Goal: Transaction & Acquisition: Purchase product/service

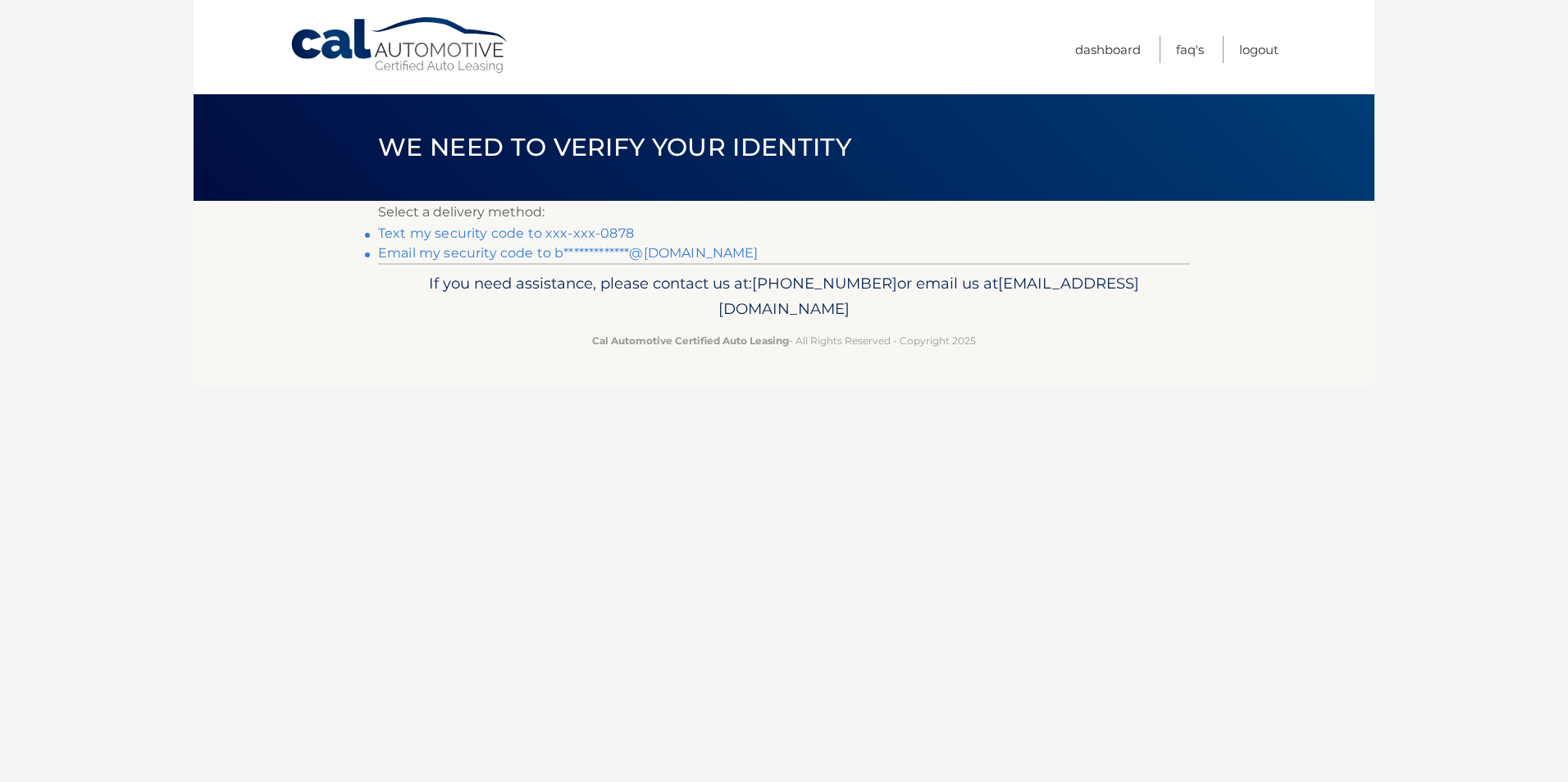
click at [516, 253] on link "**********" at bounding box center [568, 253] width 381 height 15
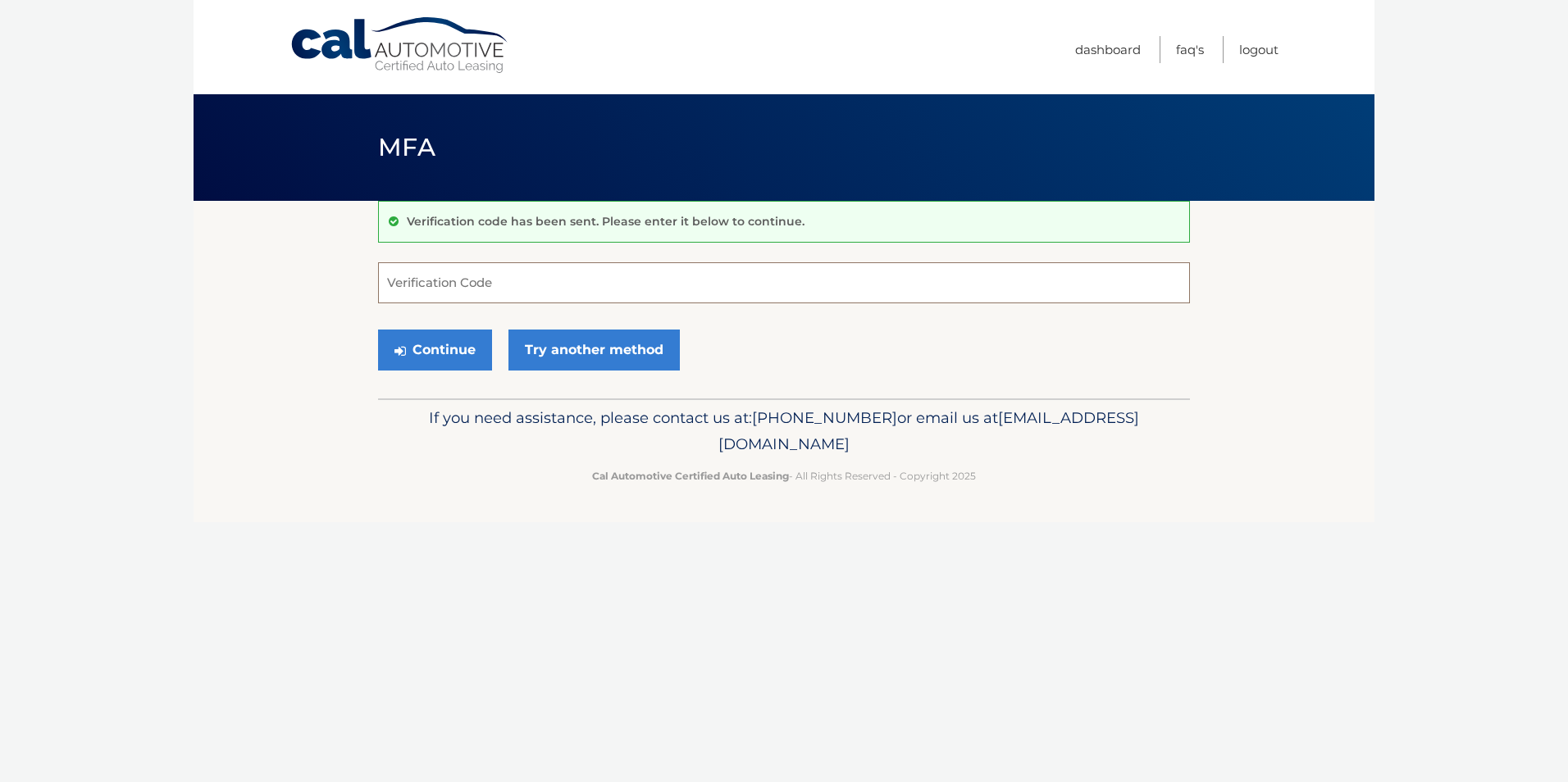
click at [447, 280] on input "Verification Code" at bounding box center [783, 283] width 812 height 41
type input "244364"
click at [415, 337] on button "Continue" at bounding box center [434, 350] width 114 height 41
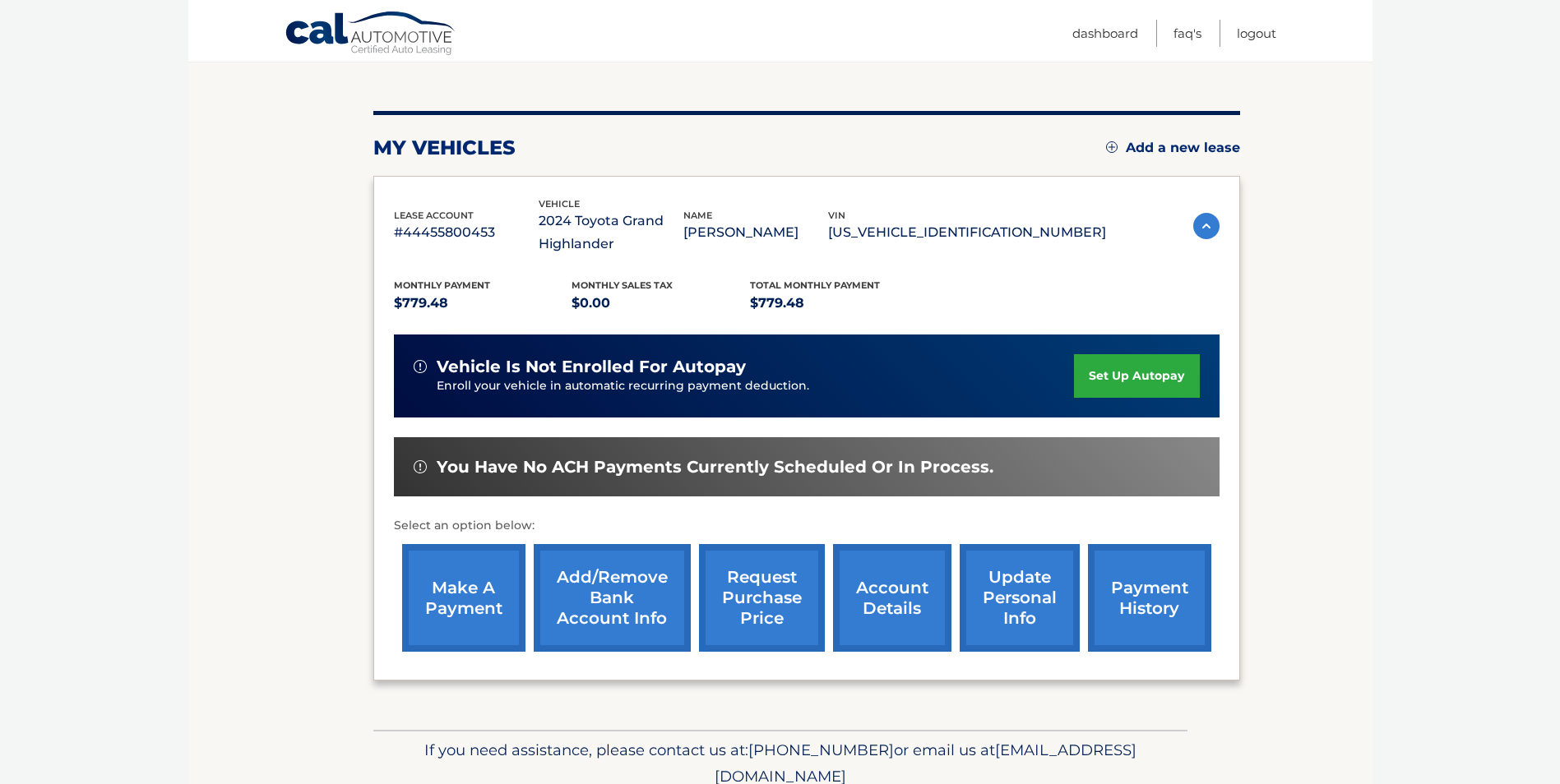
scroll to position [235, 0]
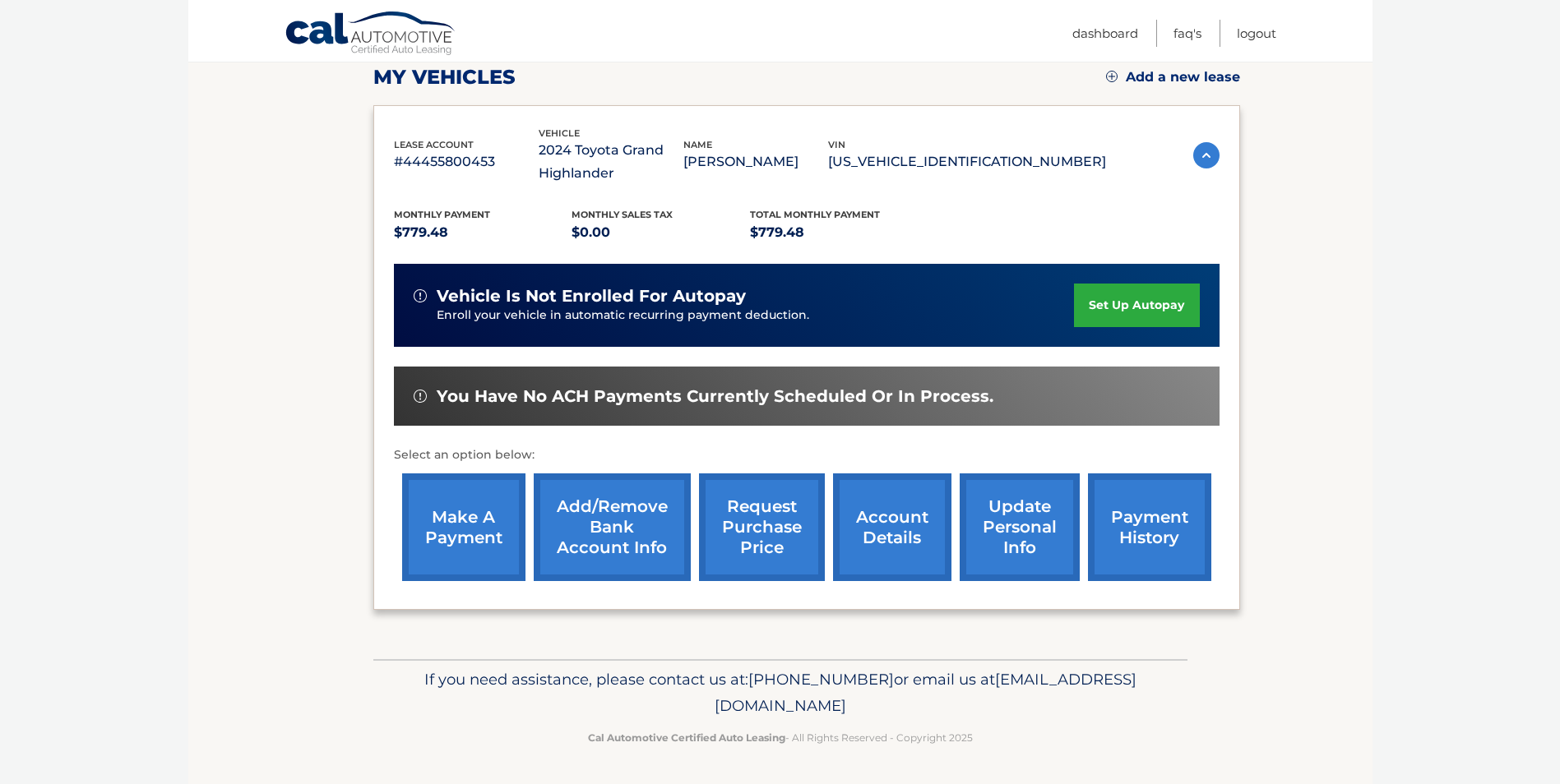
click at [484, 542] on link "make a payment" at bounding box center [464, 527] width 124 height 107
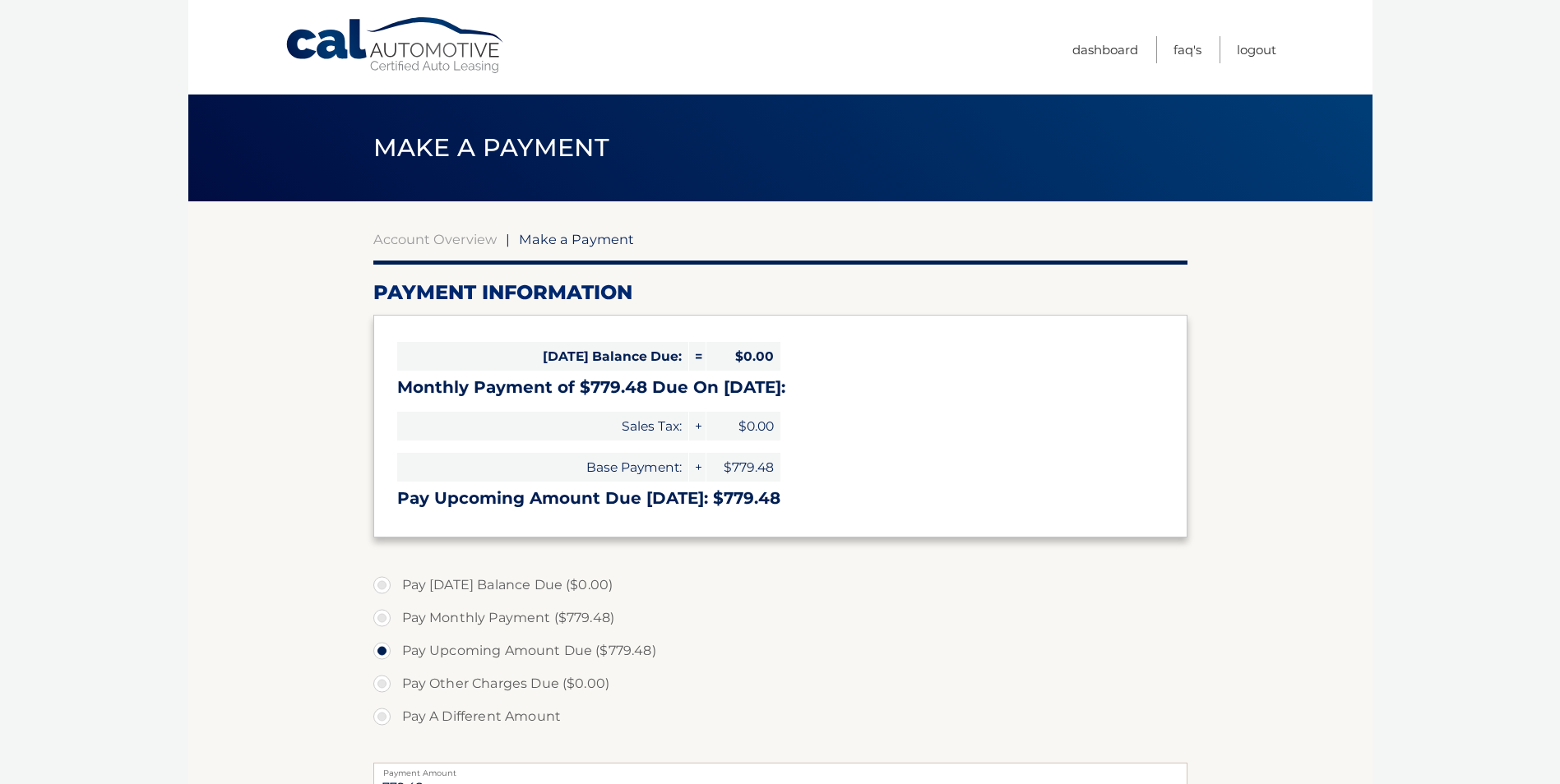
select select "MjU1Mzk0ZjgtMTgxMi00YTNhLTk5NWYtMjc1MzJiMjJjZWJm"
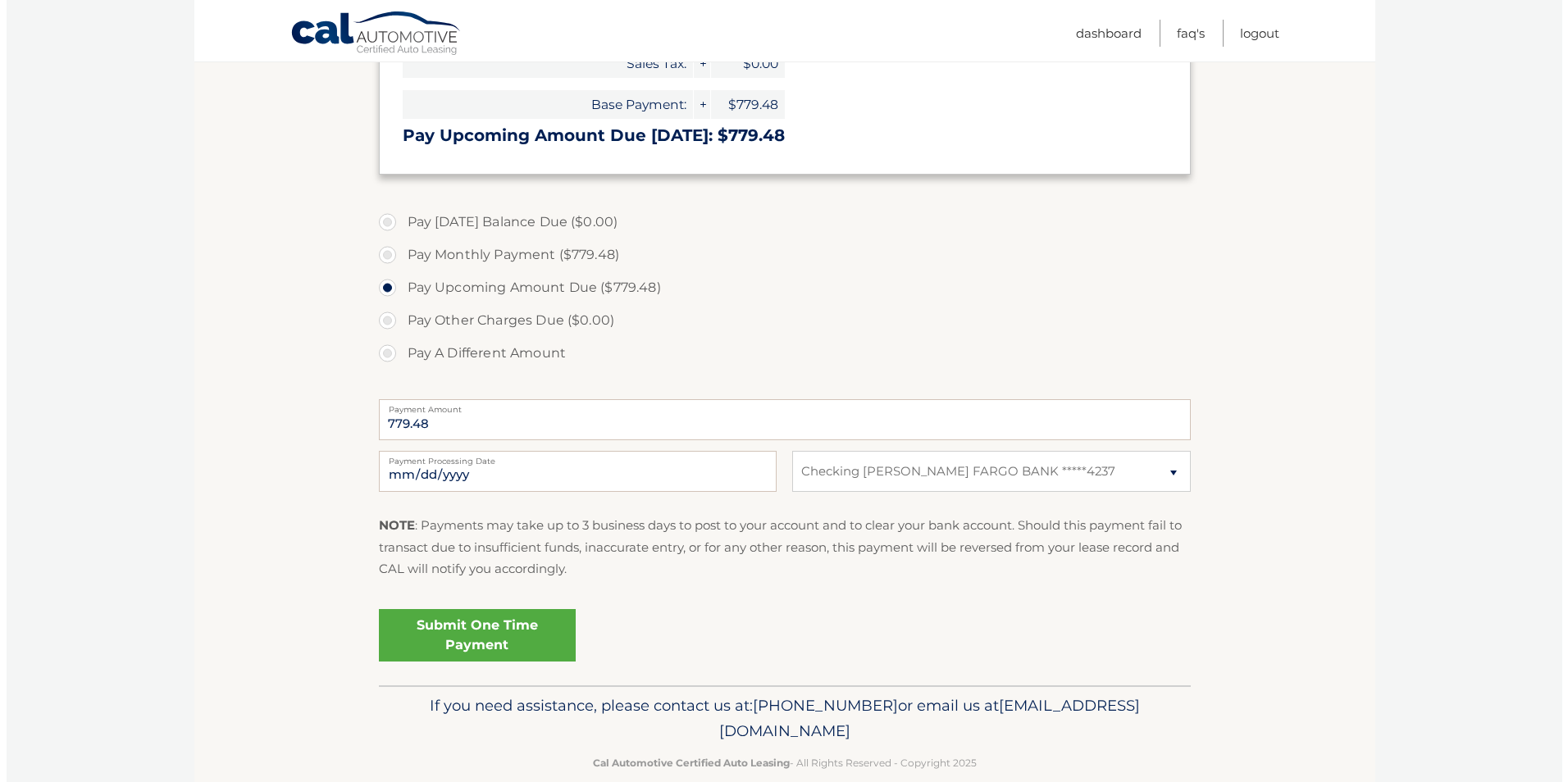
scroll to position [389, 0]
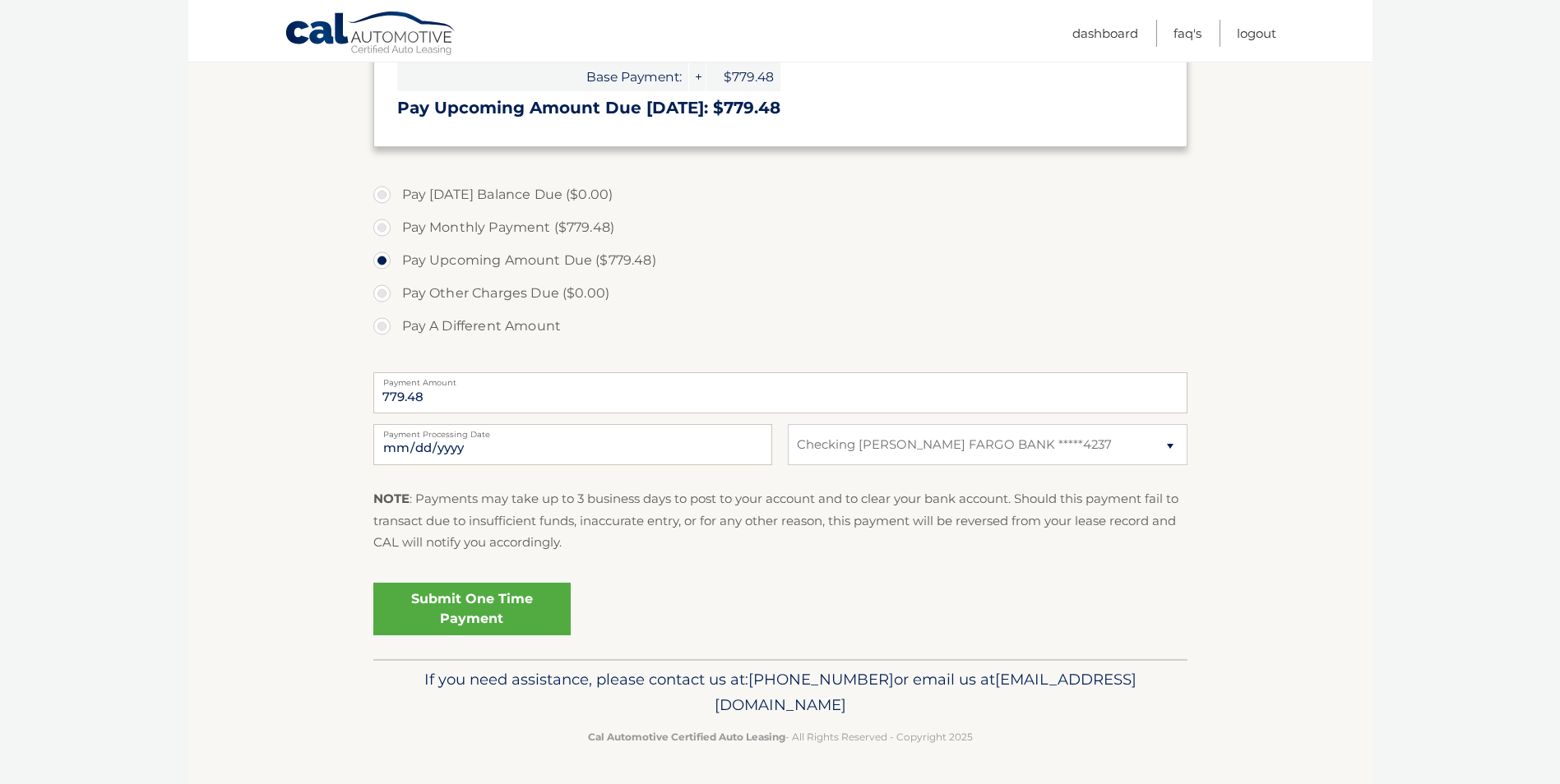
click at [456, 612] on link "Submit One Time Payment" at bounding box center [472, 609] width 198 height 53
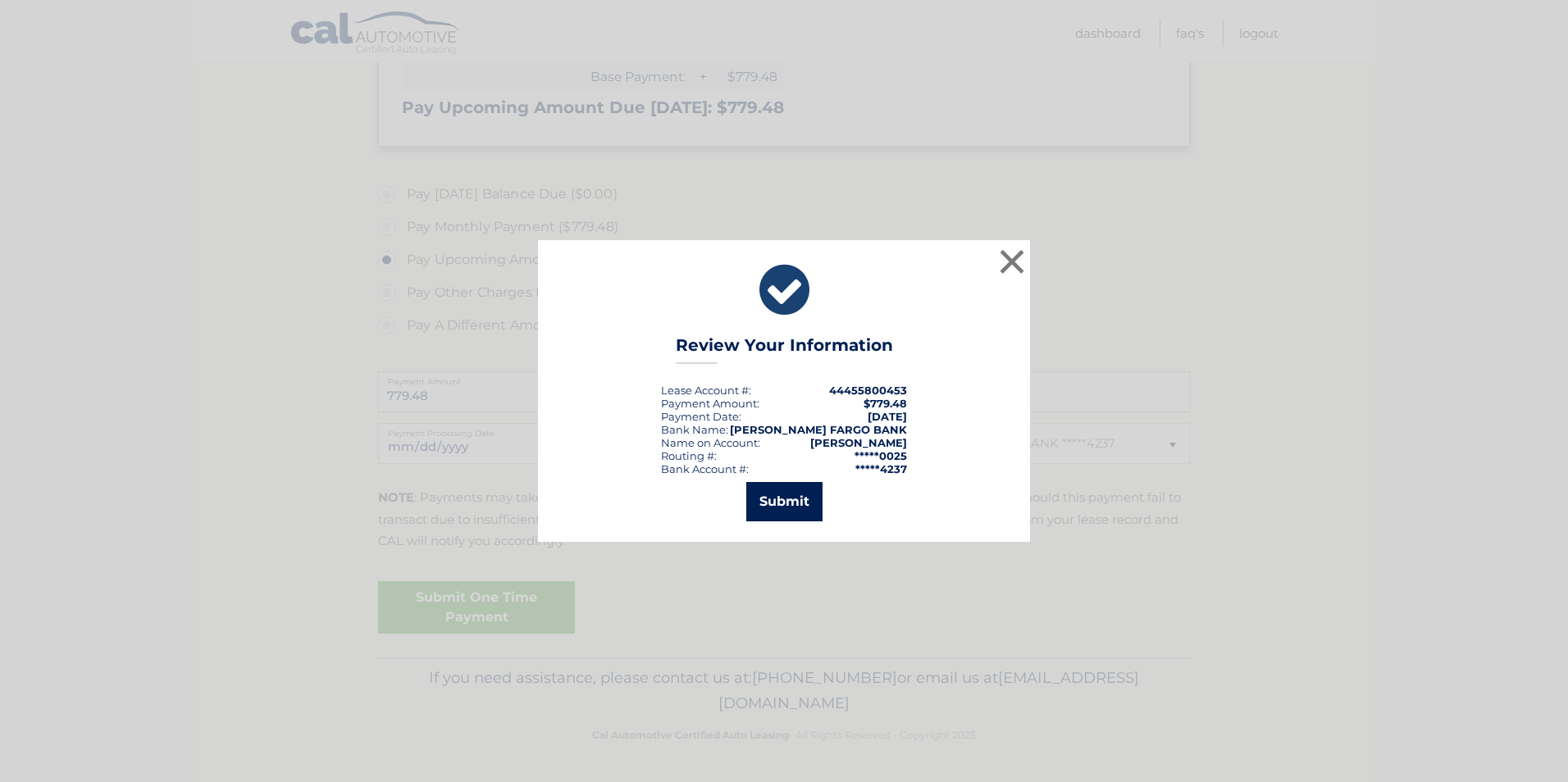
click at [794, 509] on button "Submit" at bounding box center [785, 501] width 76 height 39
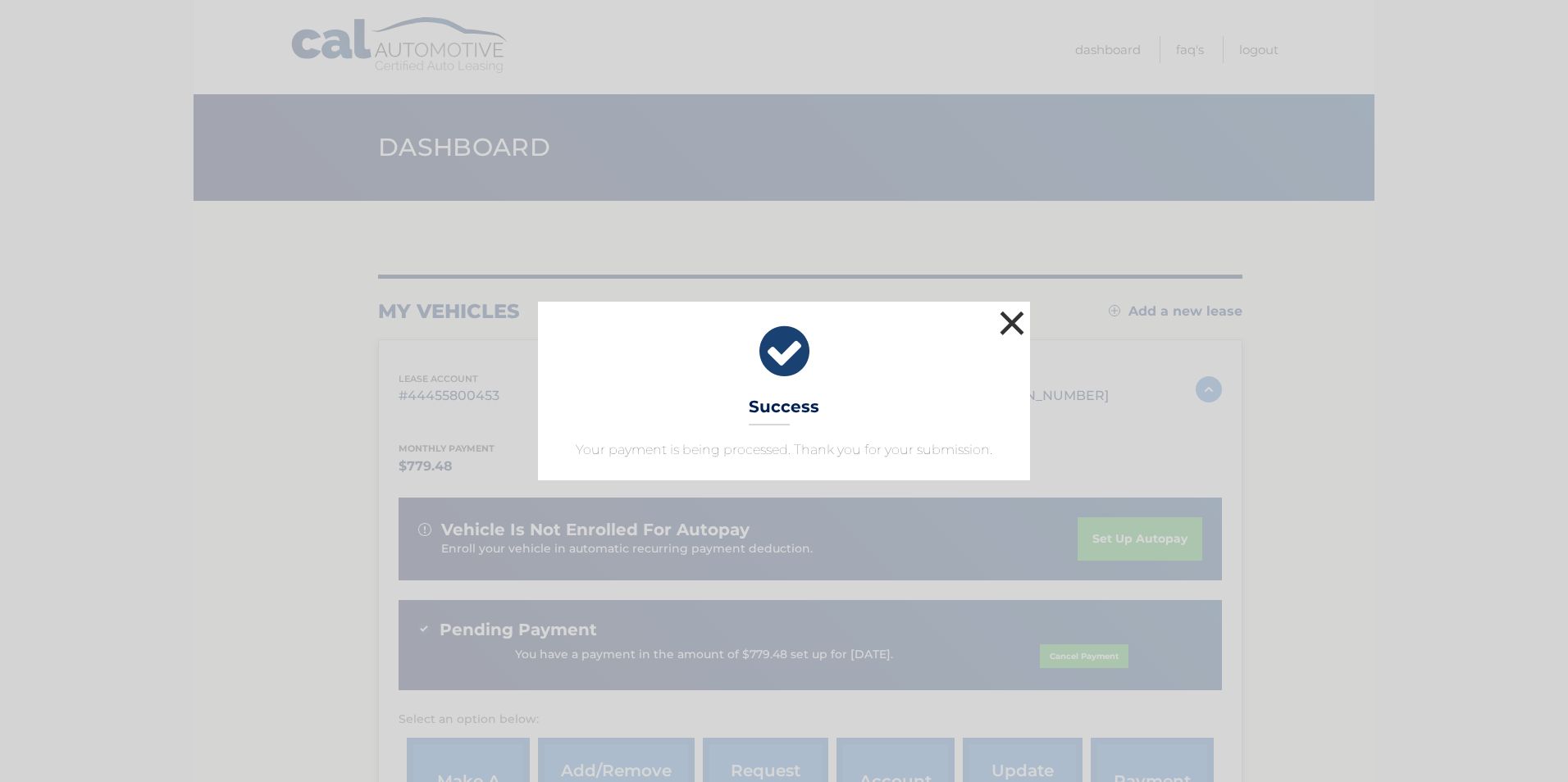
click at [1018, 320] on button "×" at bounding box center [1012, 323] width 33 height 33
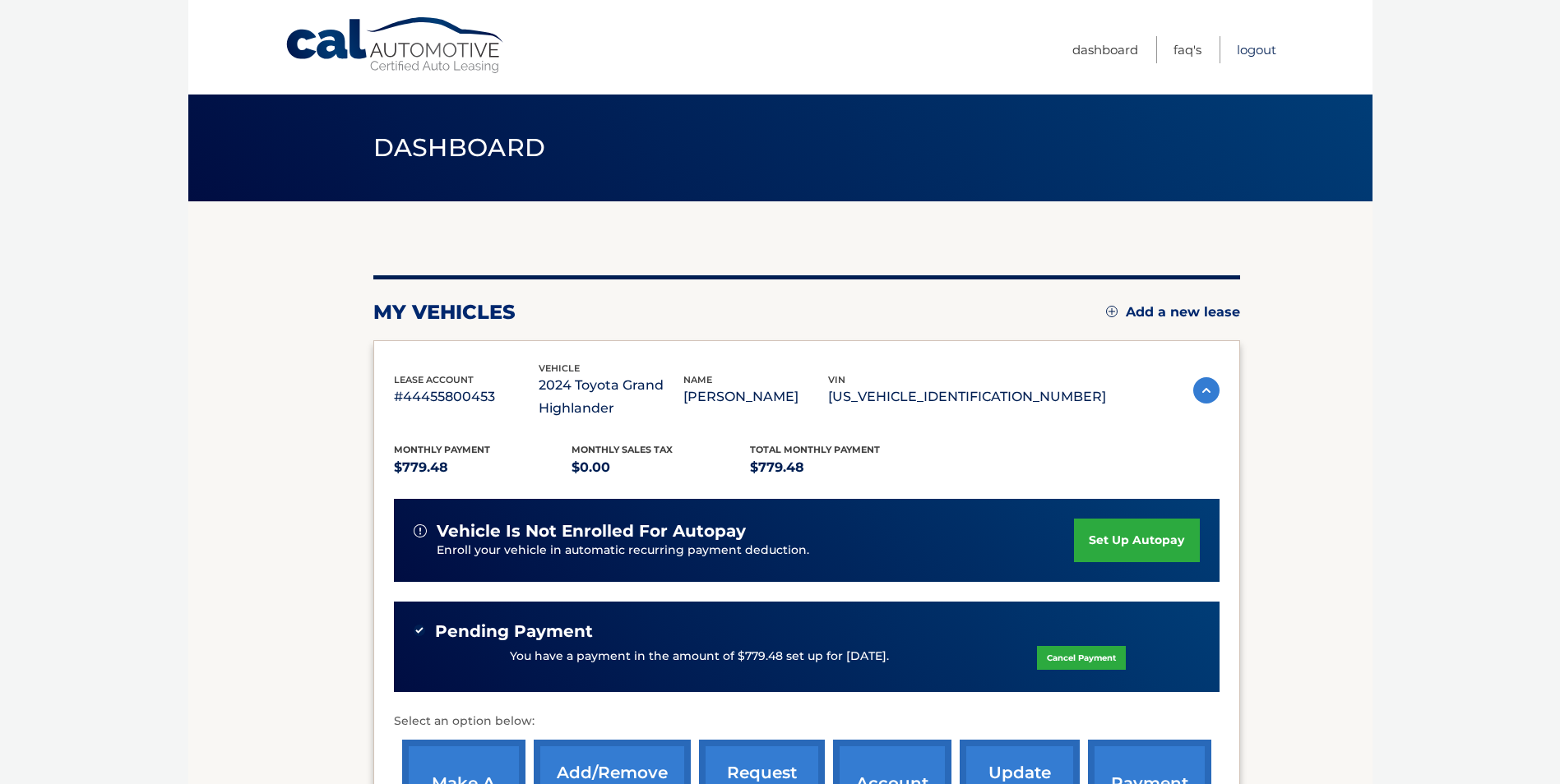
click at [1251, 49] on link "Logout" at bounding box center [1256, 50] width 39 height 27
